Goal: Task Accomplishment & Management: Use online tool/utility

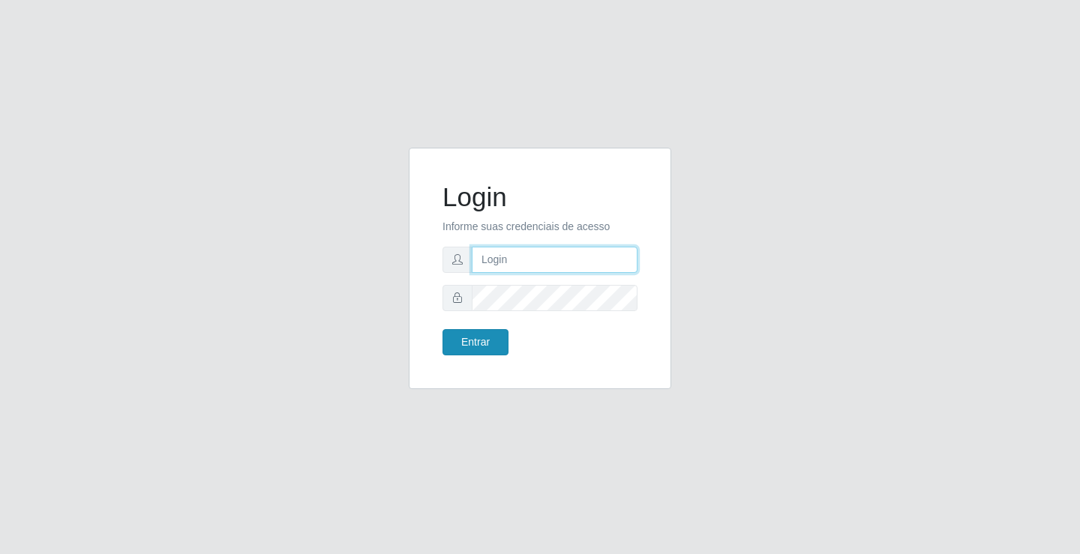
type input "[EMAIL_ADDRESS][DOMAIN_NAME]"
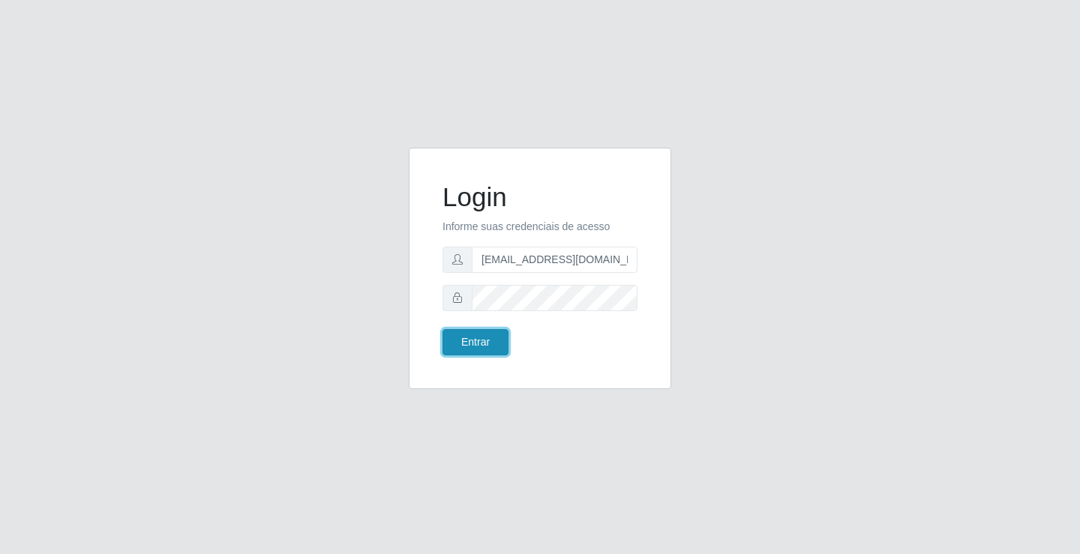
click at [466, 345] on button "Entrar" at bounding box center [475, 342] width 66 height 26
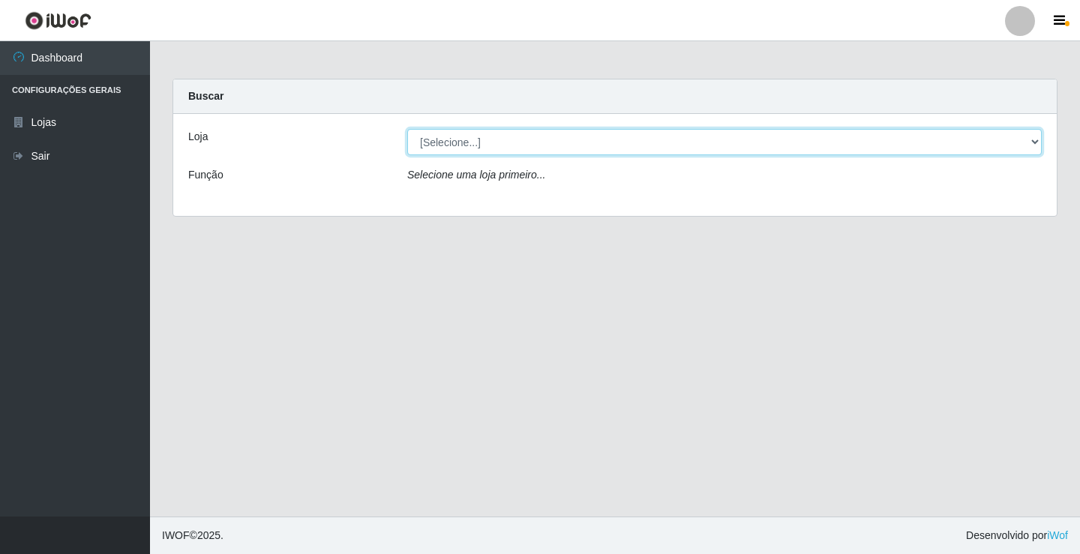
click at [571, 140] on select "[Selecione...] Rede Potiguar 4 - Extremoz" at bounding box center [724, 142] width 634 height 26
select select "78"
click at [407, 129] on select "[Selecione...] Rede Potiguar 4 - Extremoz" at bounding box center [724, 142] width 634 height 26
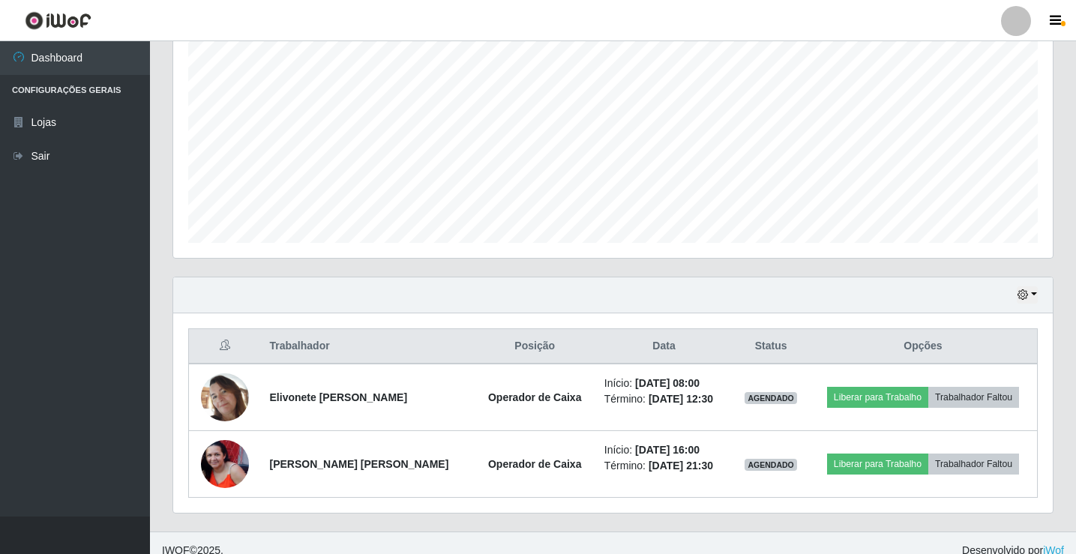
scroll to position [308, 0]
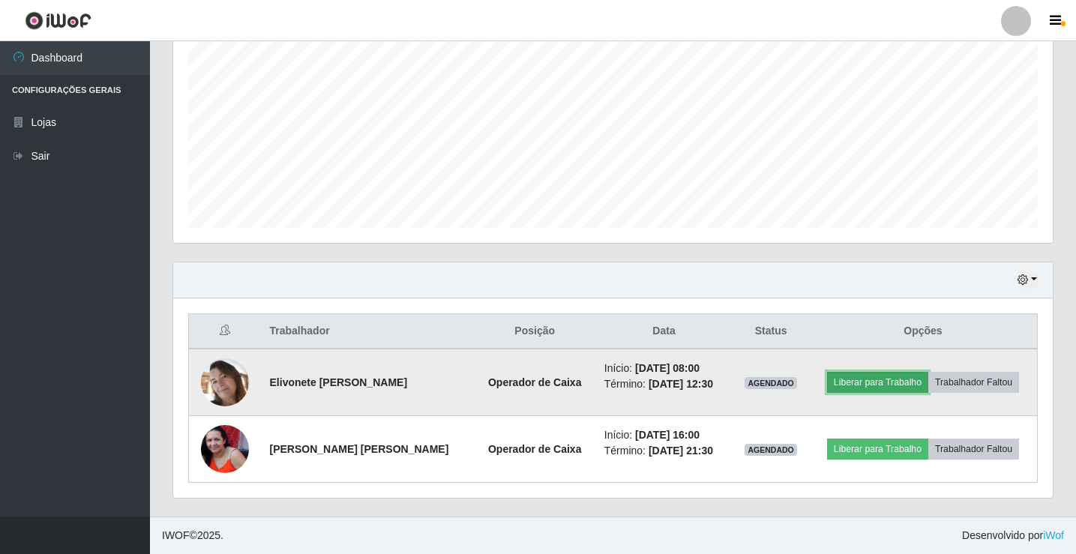
click at [882, 387] on button "Liberar para Trabalho" at bounding box center [877, 382] width 101 height 21
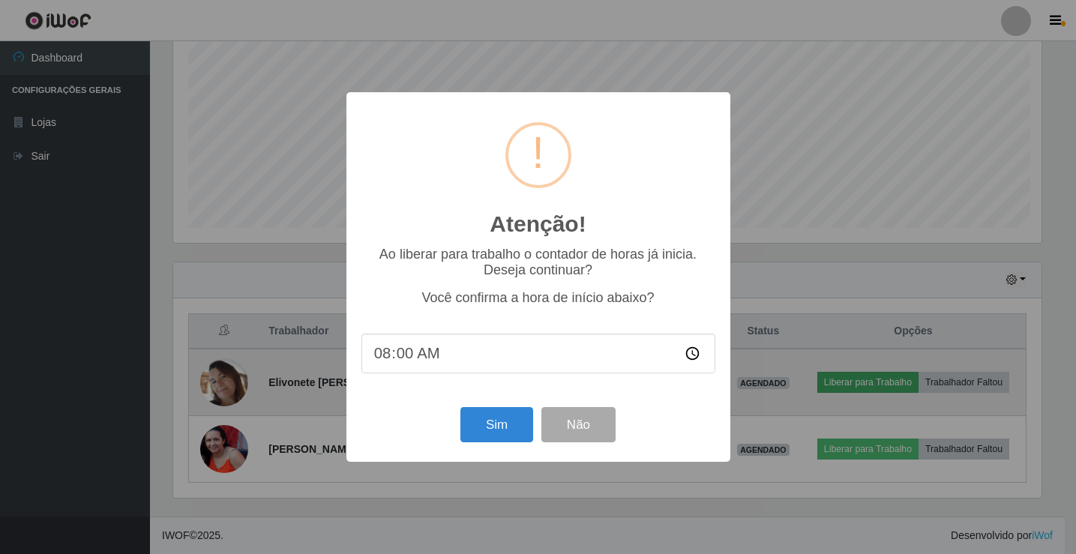
scroll to position [311, 872]
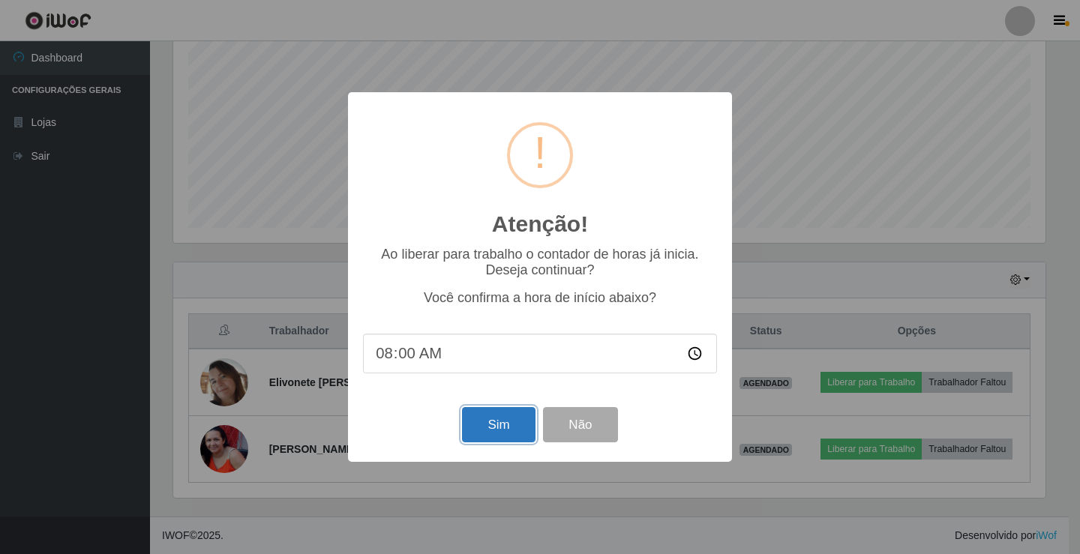
click at [491, 424] on button "Sim" at bounding box center [498, 424] width 73 height 35
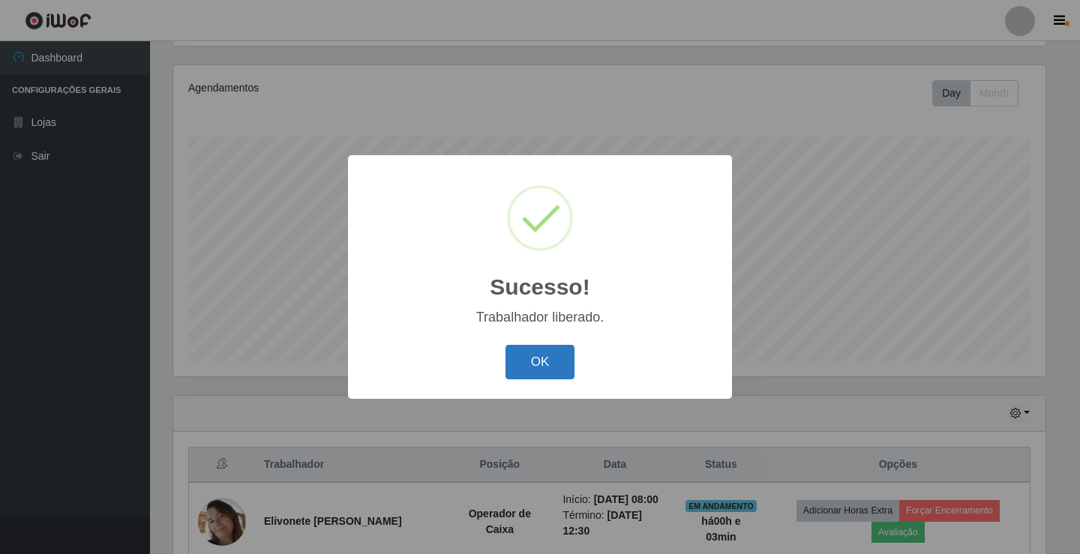
click at [543, 367] on button "OK" at bounding box center [540, 362] width 70 height 35
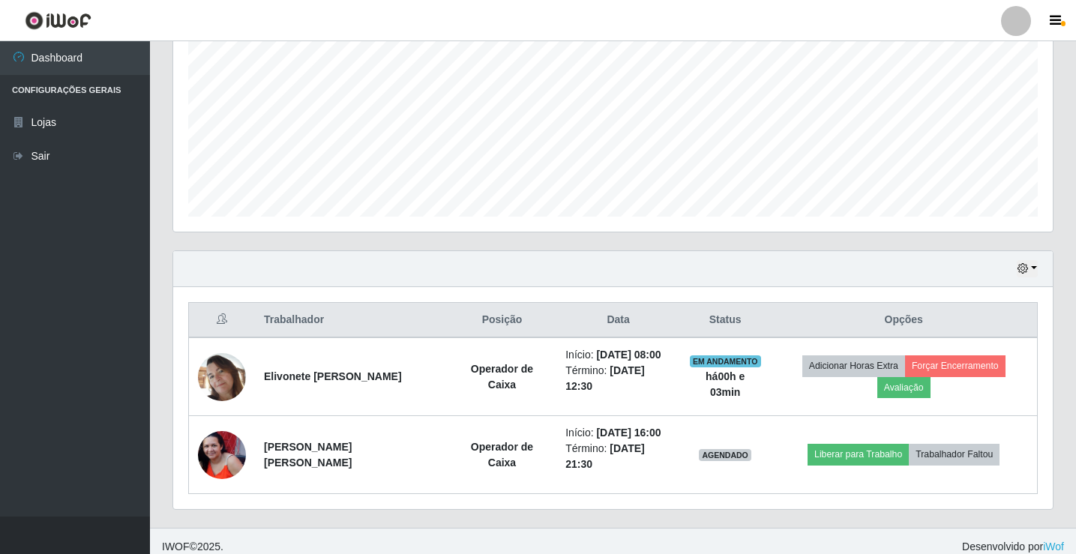
scroll to position [331, 0]
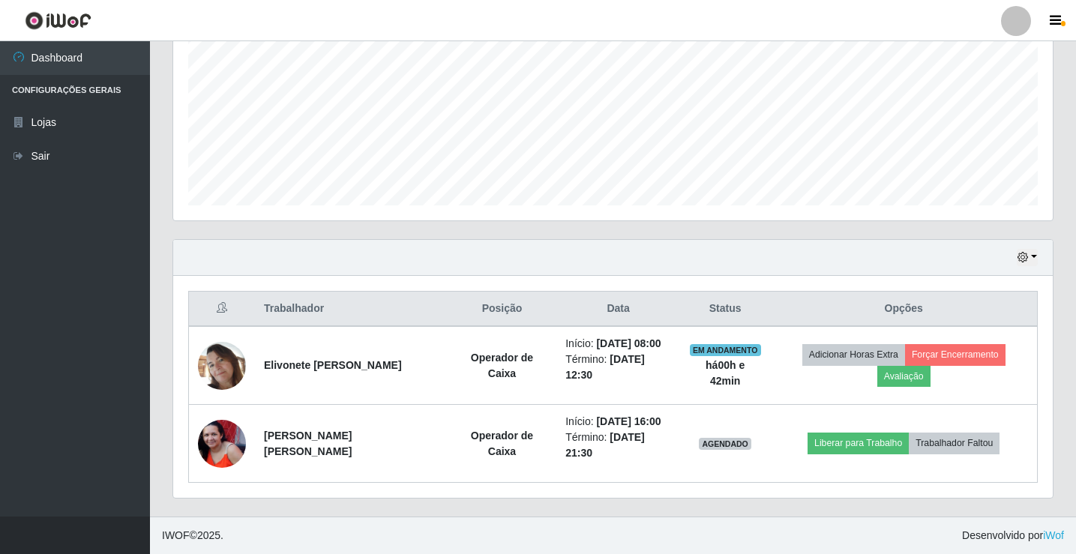
click at [635, 254] on div "Hoje 1 dia 3 dias 1 Semana Não encerrados" at bounding box center [613, 258] width 880 height 36
